Goal: Information Seeking & Learning: Find specific fact

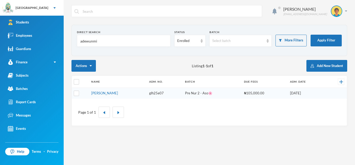
click at [101, 40] on input "adewunmi" at bounding box center [124, 41] width 88 height 12
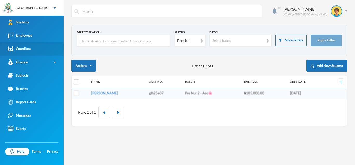
click at [33, 50] on link "Guardians" at bounding box center [32, 48] width 64 height 13
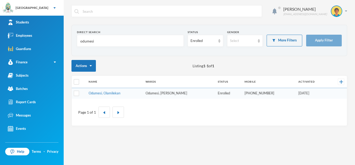
click at [95, 40] on input "odumesi" at bounding box center [130, 41] width 101 height 12
paste input "[EMAIL_ADDRESS][DOMAIN_NAME]>"
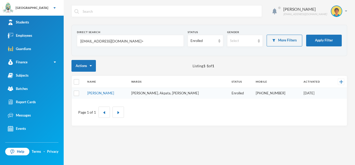
click at [141, 40] on input "[EMAIL_ADDRESS][DOMAIN_NAME]>" at bounding box center [130, 41] width 101 height 12
type input "[EMAIL_ADDRESS][DOMAIN_NAME]"
click at [328, 43] on button "Apply Filter" at bounding box center [324, 41] width 36 height 12
click at [98, 91] on link "[PERSON_NAME]" at bounding box center [100, 93] width 27 height 4
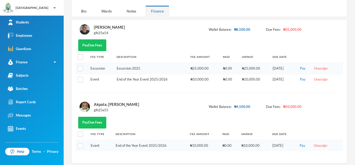
scroll to position [59, 0]
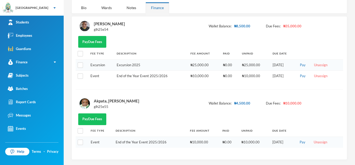
click at [122, 24] on div "[PERSON_NAME]" at bounding box center [109, 23] width 31 height 7
click at [102, 27] on div "glh25e54" at bounding box center [109, 29] width 31 height 5
click at [97, 31] on div "glh25e54" at bounding box center [109, 29] width 31 height 5
click at [92, 31] on div "[PERSON_NAME] glh25e54" at bounding box center [103, 26] width 46 height 12
click at [96, 30] on div "glh25e54" at bounding box center [109, 29] width 31 height 5
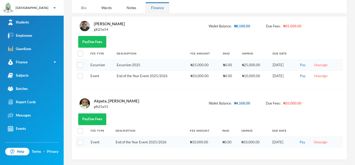
click at [83, 5] on div "Bio" at bounding box center [84, 7] width 16 height 11
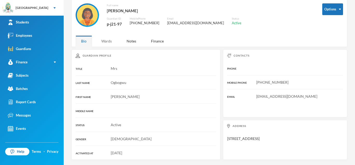
click at [105, 43] on div "Wards" at bounding box center [106, 40] width 21 height 11
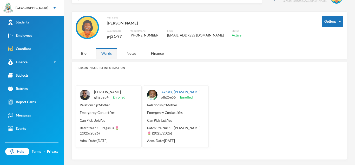
click at [103, 90] on link "[PERSON_NAME]" at bounding box center [107, 92] width 27 height 4
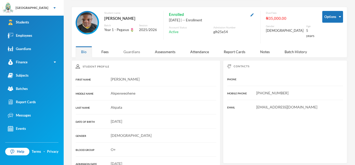
click at [137, 48] on div "Guardians" at bounding box center [132, 51] width 28 height 11
